Goal: Task Accomplishment & Management: Use online tool/utility

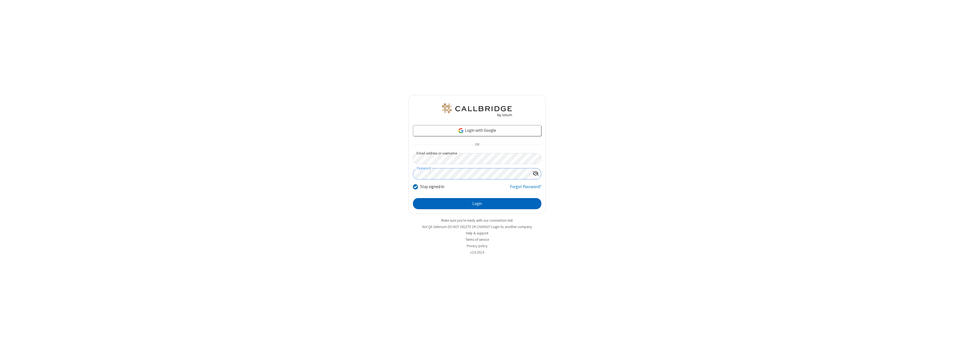
click at [477, 204] on button "Login" at bounding box center [477, 203] width 128 height 11
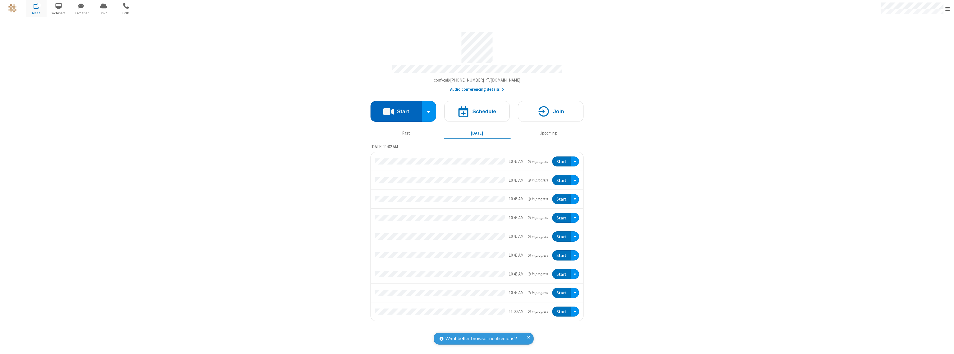
click at [396, 109] on button "Start" at bounding box center [396, 111] width 51 height 21
